Goal: Information Seeking & Learning: Learn about a topic

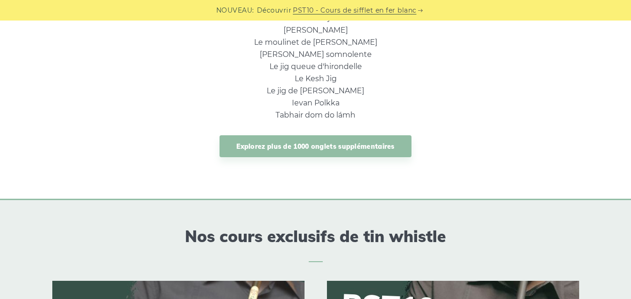
scroll to position [791, 0]
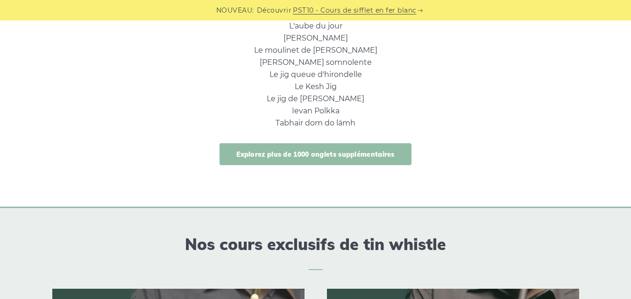
click at [385, 151] on font "Explorez plus de 1000 onglets supplémentaires" at bounding box center [315, 154] width 158 height 8
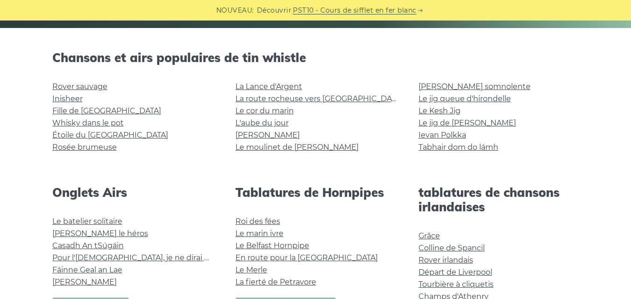
scroll to position [312, 0]
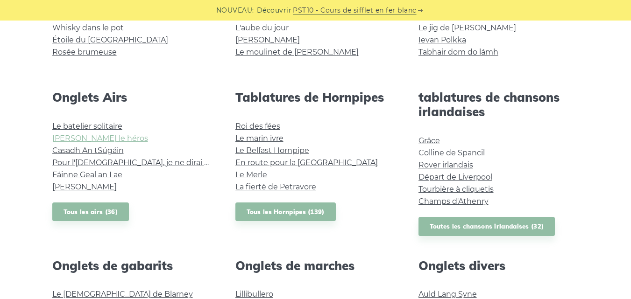
click at [89, 141] on font "Hector le héros" at bounding box center [100, 138] width 96 height 9
click at [171, 166] on font "Pour l'Irlande, je ne dirai pas son nom" at bounding box center [152, 162] width 200 height 9
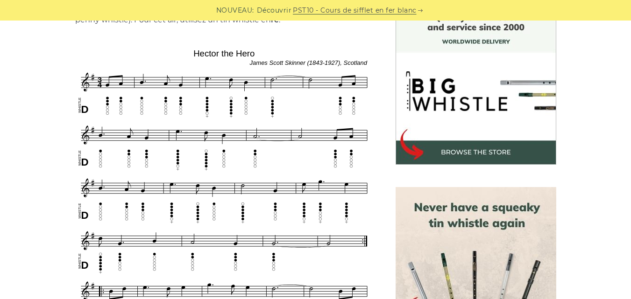
scroll to position [266, 0]
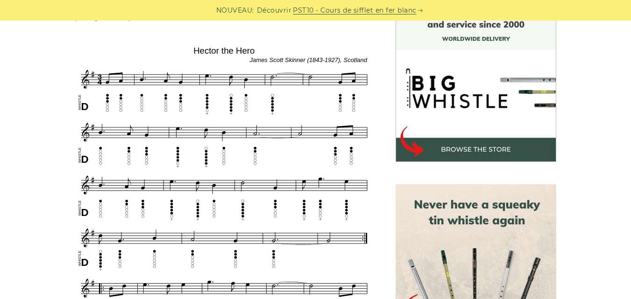
click at [235, 49] on img at bounding box center [224, 263] width 298 height 441
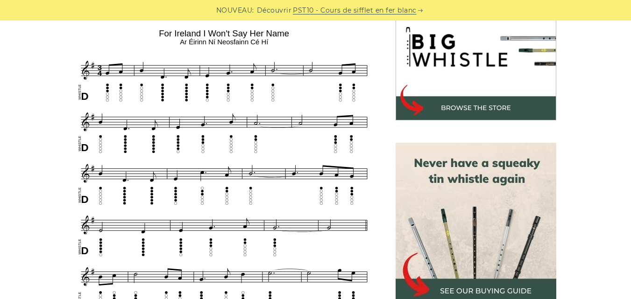
scroll to position [302, 0]
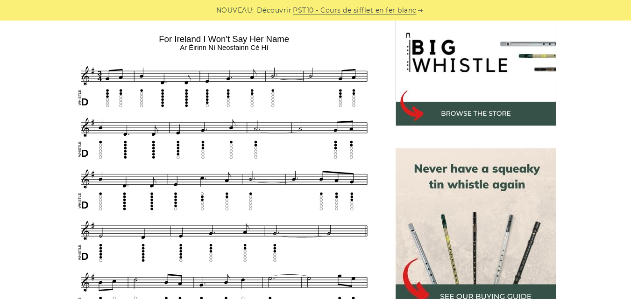
drag, startPoint x: 638, startPoint y: 43, endPoint x: 638, endPoint y: 97, distance: 54.2
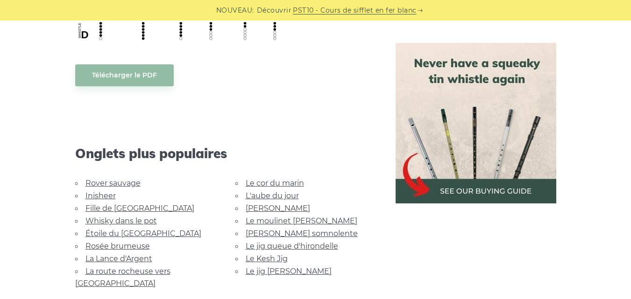
scroll to position [734, 0]
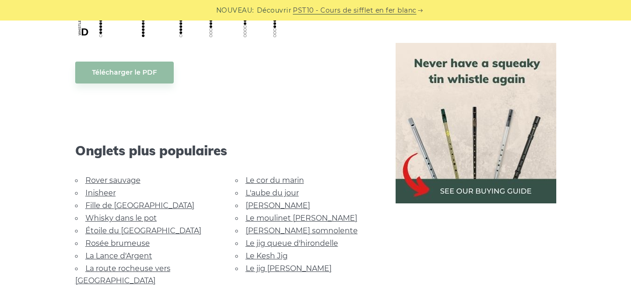
click at [272, 201] on font "[PERSON_NAME]" at bounding box center [278, 205] width 64 height 9
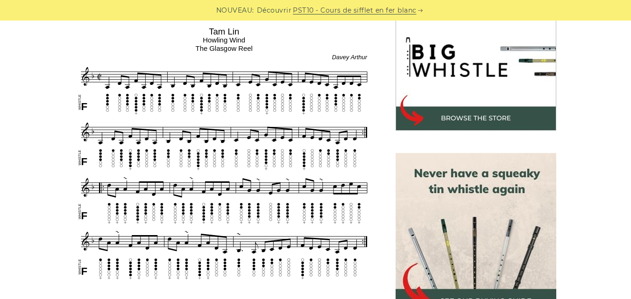
scroll to position [315, 0]
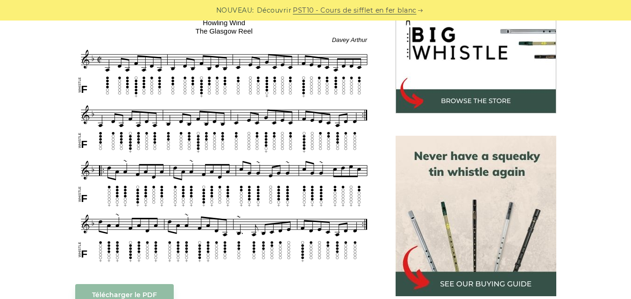
drag, startPoint x: 638, startPoint y: 92, endPoint x: 636, endPoint y: 99, distance: 7.6
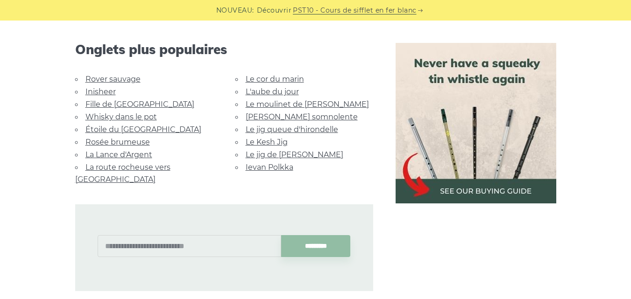
scroll to position [641, 0]
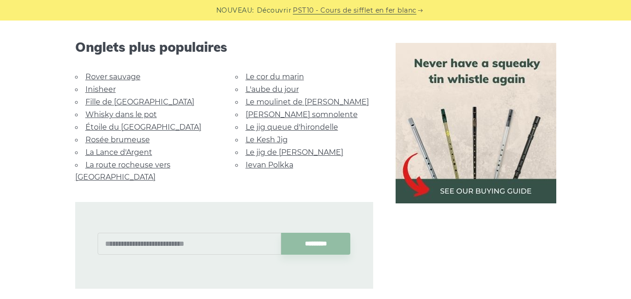
click at [122, 153] on font "La Lance d'Argent" at bounding box center [118, 152] width 67 height 9
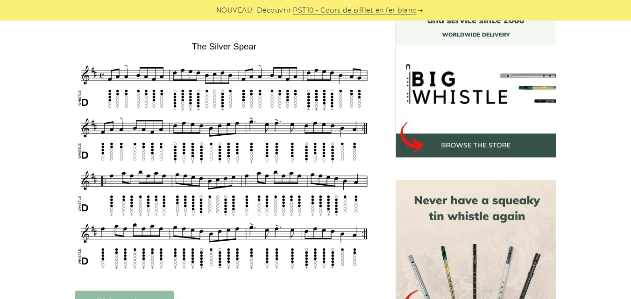
scroll to position [268, 0]
